Goal: Information Seeking & Learning: Learn about a topic

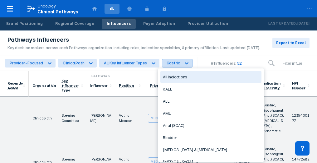
click at [171, 62] on div "Gastric" at bounding box center [174, 63] width 14 height 5
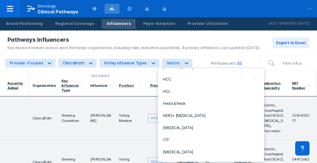
scroll to position [249, 0]
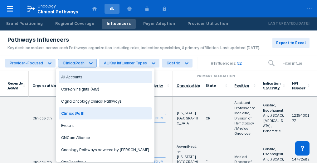
click at [81, 64] on div "ClinicalPath" at bounding box center [71, 63] width 27 height 8
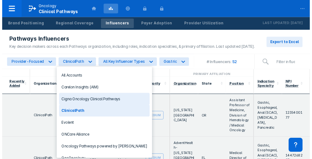
scroll to position [31, 0]
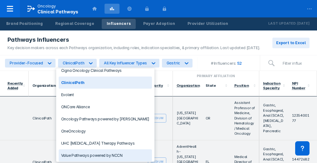
click at [85, 152] on div "Value Pathways powered by NCCN" at bounding box center [105, 156] width 93 height 12
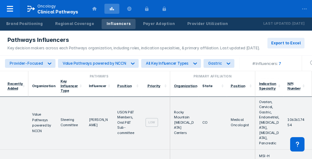
scroll to position [0, 0]
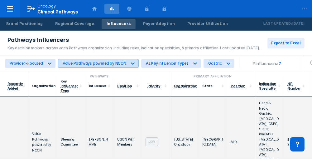
click at [99, 62] on div "Value Pathways powered by NCCN" at bounding box center [95, 63] width 64 height 5
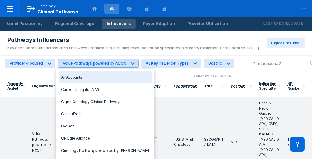
click at [127, 63] on div at bounding box center [132, 63] width 11 height 11
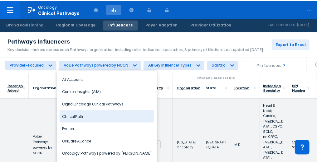
scroll to position [31, 0]
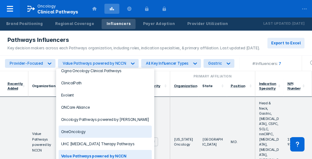
click at [92, 129] on div "OneOncology" at bounding box center [105, 131] width 93 height 12
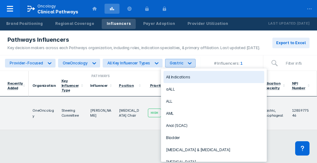
click at [187, 64] on icon at bounding box center [189, 63] width 6 height 6
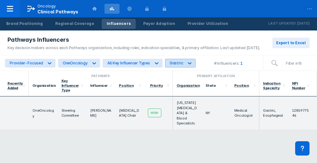
click at [187, 64] on icon at bounding box center [189, 63] width 6 height 6
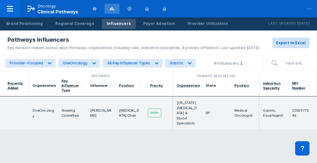
click at [289, 42] on span "Export to Excel" at bounding box center [291, 43] width 30 height 6
click at [288, 41] on span "Export to Excel" at bounding box center [291, 43] width 30 height 6
click at [285, 142] on div "Pathways Primary Affiliation Recently Added Organization Key Influencer Type In…" at bounding box center [158, 117] width 317 height 92
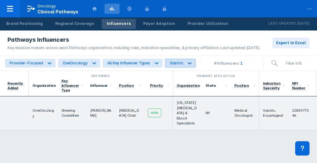
click at [186, 63] on icon at bounding box center [189, 63] width 6 height 6
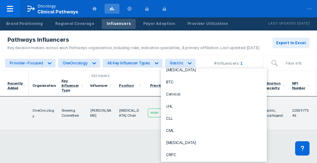
scroll to position [94, 0]
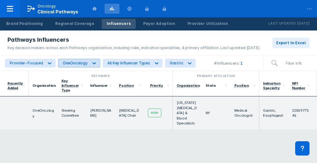
click at [91, 65] on icon at bounding box center [94, 63] width 6 height 6
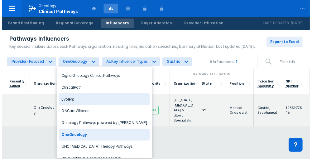
scroll to position [31, 0]
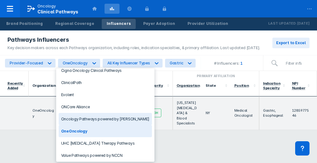
click at [77, 118] on div "Oncology Pathways powered by [PERSON_NAME]" at bounding box center [105, 119] width 93 height 12
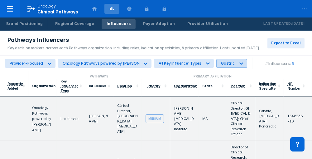
click at [230, 63] on div "Gastric" at bounding box center [228, 63] width 14 height 5
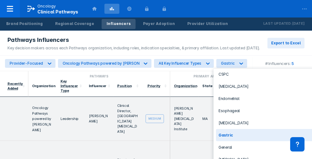
scroll to position [187, 0]
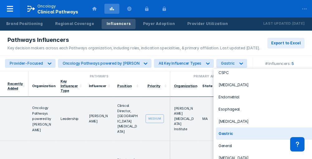
click at [231, 128] on div "Gastric" at bounding box center [266, 133] width 101 height 12
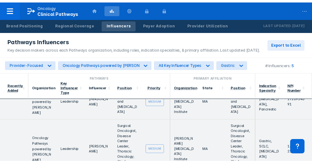
scroll to position [156, 0]
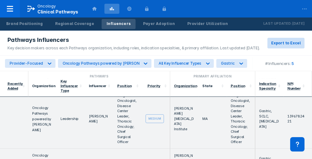
click at [284, 44] on span "Export to Excel" at bounding box center [286, 43] width 30 height 6
click at [142, 37] on div "Pathways Influencers" at bounding box center [133, 39] width 253 height 7
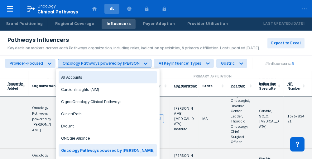
click at [73, 62] on div "Oncology Pathways powered by [PERSON_NAME]" at bounding box center [108, 63] width 91 height 5
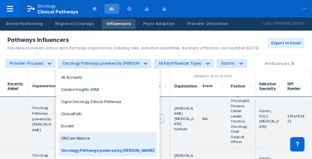
click at [81, 136] on div "ONCare Alliance" at bounding box center [108, 138] width 99 height 12
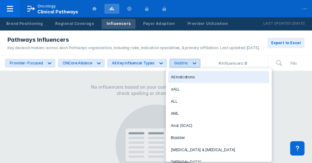
click at [192, 63] on icon at bounding box center [194, 63] width 6 height 6
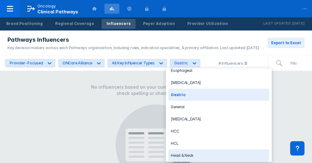
scroll to position [218, 0]
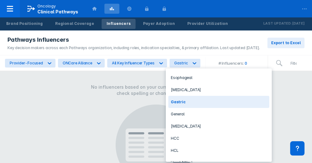
click at [183, 99] on div "Gastric" at bounding box center [218, 102] width 101 height 12
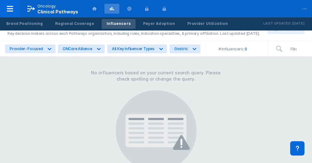
scroll to position [0, 0]
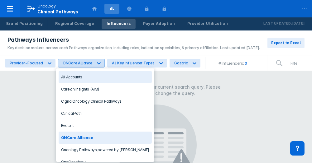
click at [97, 63] on icon at bounding box center [99, 63] width 4 height 2
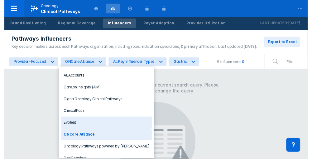
scroll to position [31, 0]
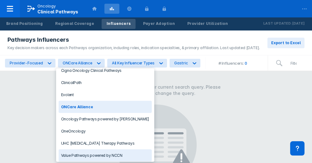
click at [90, 151] on div "Value Pathways powered by NCCN" at bounding box center [105, 156] width 93 height 12
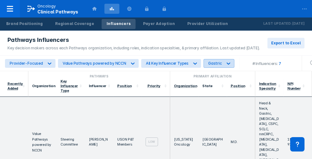
click at [208, 63] on div "Gastric" at bounding box center [215, 63] width 14 height 5
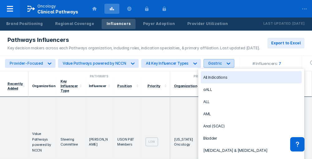
click at [208, 63] on div "Gastric" at bounding box center [215, 63] width 14 height 5
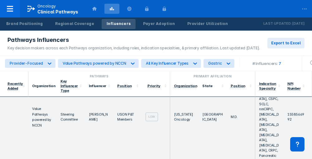
scroll to position [0, 0]
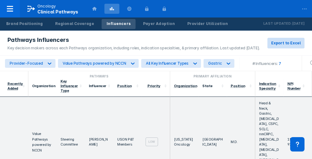
click at [283, 45] on span "Export to Excel" at bounding box center [286, 43] width 30 height 6
click at [136, 38] on div "Pathways Influencers" at bounding box center [133, 39] width 253 height 7
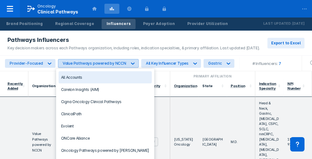
click at [121, 65] on div "Value Pathways powered by NCCN" at bounding box center [95, 63] width 64 height 5
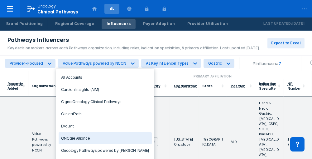
click at [86, 136] on div "ONCare Alliance" at bounding box center [105, 138] width 93 height 12
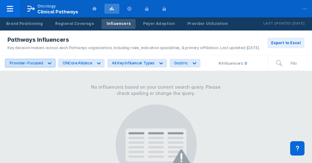
click at [44, 61] on div at bounding box center [49, 63] width 11 height 11
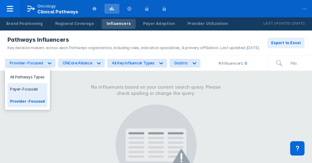
click at [27, 86] on div "Payer-Focused" at bounding box center [27, 89] width 40 height 12
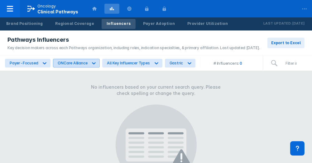
click at [72, 66] on div "ONCare Alliance" at bounding box center [70, 63] width 35 height 8
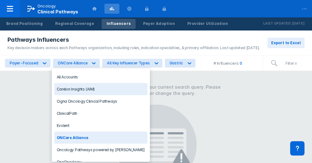
click at [83, 90] on div "Carelon Insights (AIM)" at bounding box center [100, 89] width 93 height 12
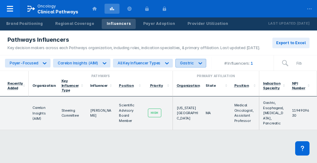
click at [187, 65] on div "Gastric" at bounding box center [187, 63] width 14 height 5
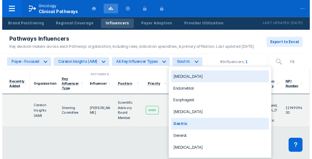
scroll to position [218, 0]
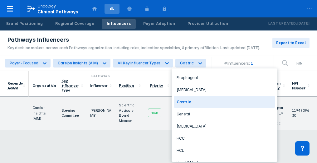
click at [192, 97] on div "Gastric" at bounding box center [224, 102] width 101 height 12
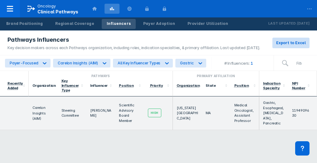
click at [288, 43] on span "Export to Excel" at bounding box center [291, 43] width 30 height 6
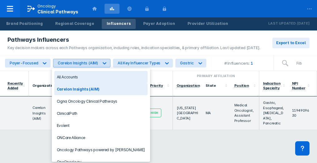
click at [86, 64] on div "Carelon Insights (AIM)" at bounding box center [78, 63] width 40 height 5
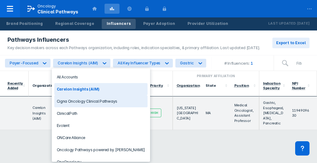
click at [86, 103] on div "Cigna Oncology Clinical Pathways" at bounding box center [100, 101] width 93 height 12
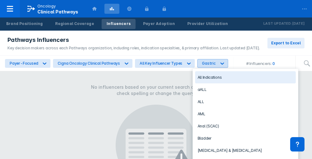
click at [204, 65] on div "Gastric" at bounding box center [209, 63] width 14 height 5
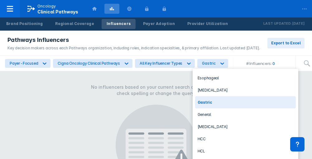
click at [204, 100] on div "Gastric" at bounding box center [245, 102] width 101 height 12
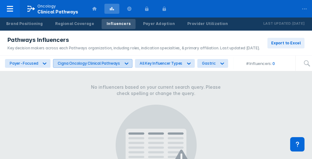
click at [71, 64] on div "Cigna Oncology Clinical Pathways" at bounding box center [89, 63] width 62 height 5
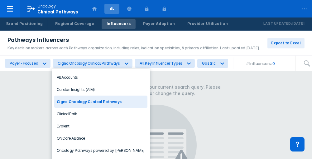
click at [70, 103] on div "Cigna Oncology Clinical Pathways" at bounding box center [100, 101] width 93 height 12
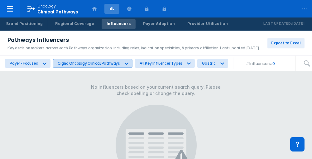
click at [88, 65] on div "Cigna Oncology Clinical Pathways" at bounding box center [89, 63] width 62 height 5
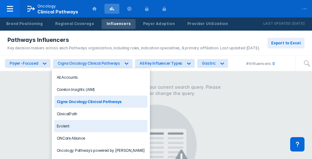
click at [67, 125] on div "Evolent" at bounding box center [100, 126] width 93 height 12
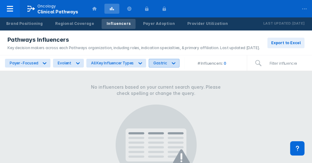
click at [160, 64] on div "Gastric" at bounding box center [160, 63] width 14 height 5
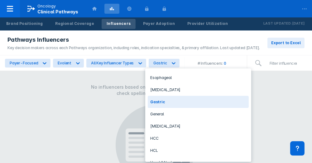
click at [157, 98] on div "Gastric" at bounding box center [198, 102] width 101 height 12
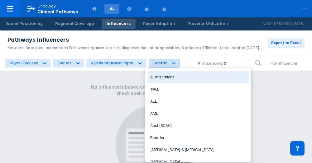
click at [156, 62] on div "Gastric" at bounding box center [160, 63] width 14 height 5
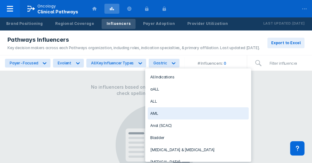
click at [157, 109] on div "AML" at bounding box center [198, 114] width 101 height 12
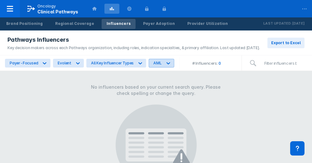
click at [163, 63] on div at bounding box center [168, 63] width 11 height 11
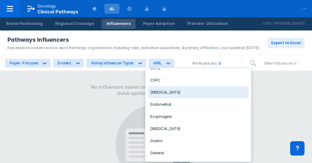
scroll to position [187, 0]
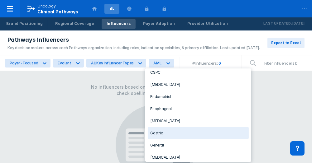
click at [162, 130] on div "Gastric" at bounding box center [198, 133] width 101 height 12
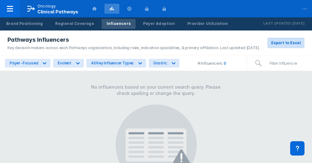
click at [284, 40] on span "Export to Excel" at bounding box center [286, 43] width 30 height 6
drag, startPoint x: 68, startPoint y: 85, endPoint x: 68, endPoint y: 81, distance: 4.1
click at [68, 85] on div "No influencers based on your current search query. Please check spelling or cha…" at bounding box center [156, 135] width 312 height 129
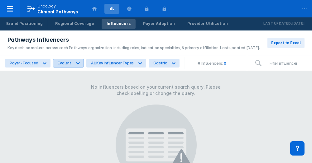
click at [75, 64] on icon at bounding box center [78, 63] width 6 height 6
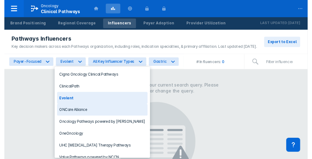
scroll to position [31, 0]
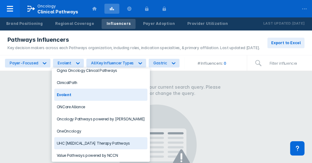
click at [72, 141] on div "UHC [MEDICAL_DATA] Therapy Pathways" at bounding box center [100, 144] width 93 height 12
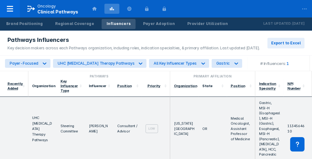
scroll to position [0, 0]
click at [288, 40] on span "Export to Excel" at bounding box center [286, 43] width 30 height 6
drag, startPoint x: 139, startPoint y: 104, endPoint x: 106, endPoint y: 95, distance: 34.3
click at [138, 103] on td "Consultant / Advisor" at bounding box center [128, 129] width 28 height 65
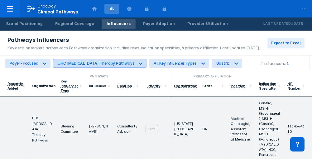
click at [93, 61] on div "UHC [MEDICAL_DATA] Therapy Pathways" at bounding box center [96, 63] width 77 height 5
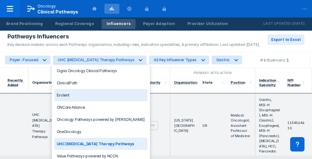
scroll to position [31, 0]
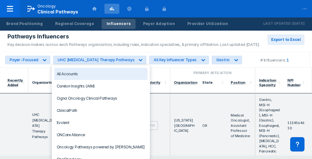
click at [65, 75] on div "All Accounts" at bounding box center [100, 74] width 93 height 12
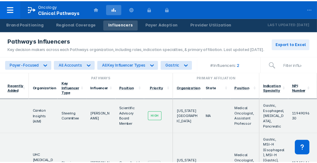
scroll to position [0, 0]
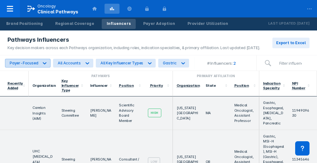
click at [39, 64] on div at bounding box center [44, 63] width 11 height 11
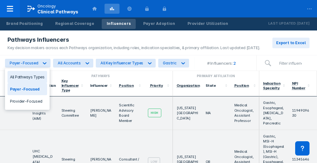
click at [31, 75] on div "All Pathways Types" at bounding box center [27, 77] width 40 height 12
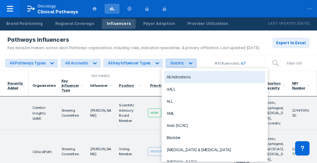
click at [173, 64] on div "Gastric" at bounding box center [177, 63] width 14 height 5
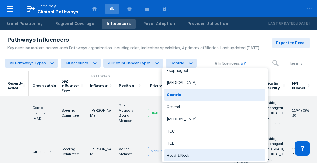
scroll to position [195, 0]
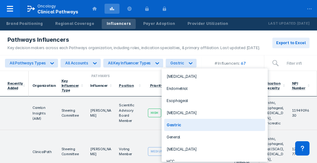
click at [184, 119] on div "Gastric" at bounding box center [214, 125] width 101 height 12
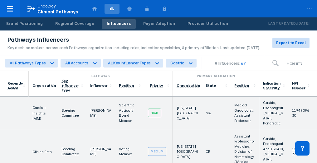
click at [286, 43] on span "Export to Excel" at bounding box center [291, 43] width 30 height 6
click at [135, 39] on div "Pathways Influencers" at bounding box center [133, 39] width 253 height 7
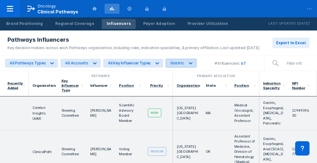
click at [187, 64] on icon at bounding box center [190, 63] width 6 height 6
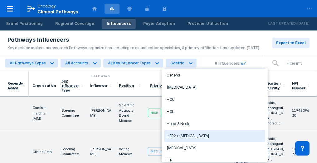
scroll to position [249, 0]
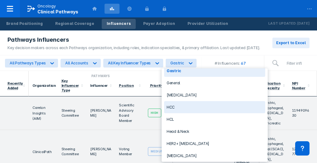
click at [190, 104] on div "HCC" at bounding box center [214, 107] width 101 height 12
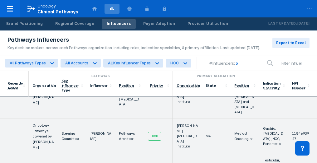
scroll to position [0, 0]
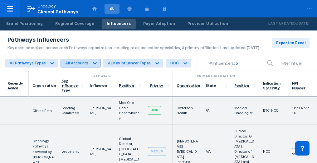
click at [93, 63] on icon at bounding box center [95, 63] width 4 height 2
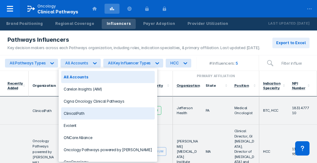
click at [83, 111] on div "ClinicalPath" at bounding box center [107, 114] width 93 height 12
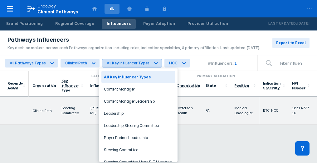
click at [118, 61] on div "All Key Influencer Types" at bounding box center [128, 63] width 43 height 5
click at [143, 76] on div "All Key Influencer Types" at bounding box center [138, 77] width 74 height 12
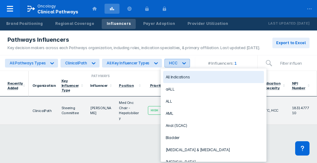
click at [169, 63] on div "HCC" at bounding box center [173, 63] width 8 height 5
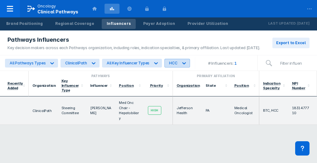
click at [169, 63] on div "HCC" at bounding box center [173, 63] width 8 height 5
click at [81, 64] on div "ClinicalPath" at bounding box center [76, 63] width 22 height 5
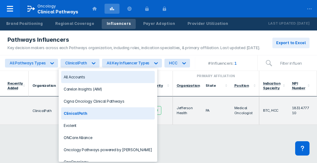
click at [75, 80] on div "All Accounts" at bounding box center [107, 77] width 93 height 12
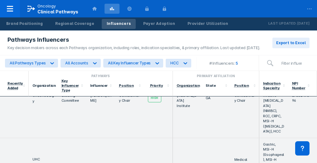
scroll to position [182, 0]
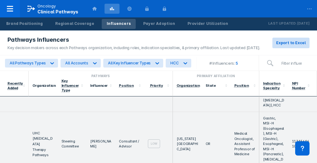
click at [294, 43] on span "Export to Excel" at bounding box center [291, 43] width 30 height 6
click at [305, 35] on div "Pathways Influencers Key decision makers across each Pathways organization, inc…" at bounding box center [158, 43] width 317 height 25
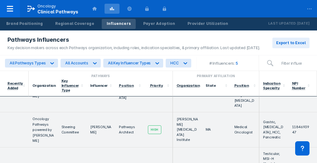
scroll to position [0, 0]
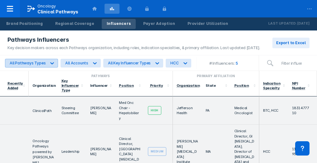
click at [30, 63] on div "All Pathways Types" at bounding box center [28, 63] width 36 height 5
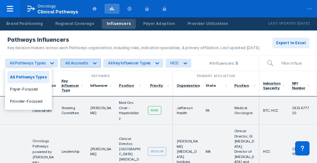
click at [70, 62] on div "All Accounts" at bounding box center [76, 63] width 23 height 5
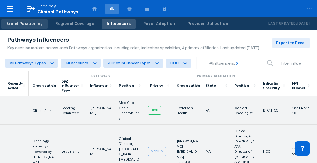
click at [27, 23] on div "Brand Positioning" at bounding box center [24, 24] width 36 height 6
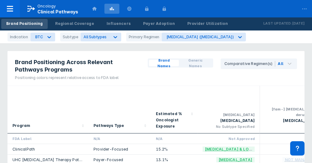
click at [69, 39] on div "Subtype" at bounding box center [70, 37] width 21 height 9
click at [82, 22] on div "Regional Coverage" at bounding box center [74, 24] width 39 height 6
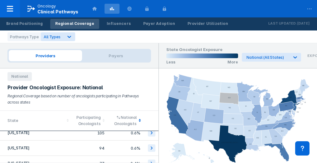
scroll to position [374, 0]
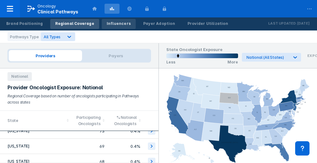
click at [110, 26] on div "Influencers" at bounding box center [119, 24] width 24 height 6
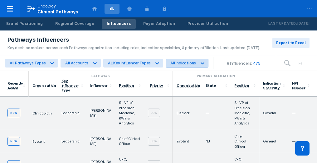
click at [190, 64] on div "All Indications" at bounding box center [183, 63] width 26 height 5
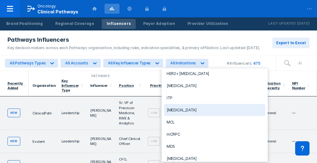
scroll to position [288, 0]
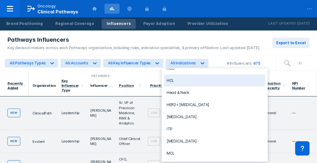
click at [174, 76] on div "HCL" at bounding box center [214, 81] width 101 height 12
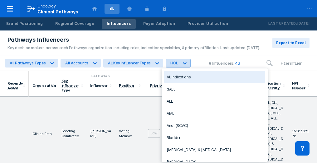
click at [173, 65] on div "HCL" at bounding box center [173, 63] width 7 height 5
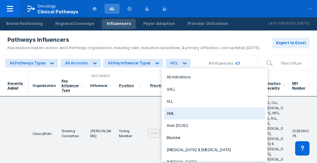
scroll to position [218, 0]
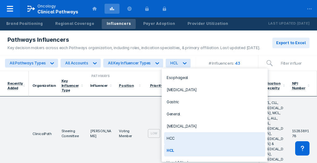
click at [191, 134] on div "HCC" at bounding box center [214, 139] width 101 height 12
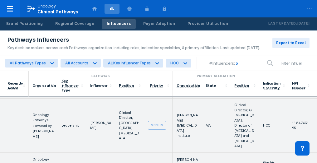
scroll to position [0, 0]
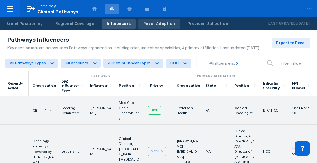
click at [144, 26] on div "Payer Adoption" at bounding box center [159, 24] width 32 height 6
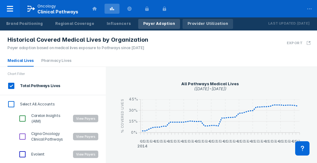
click at [202, 26] on div "Provider Utilization" at bounding box center [207, 24] width 41 height 6
